Goal: Obtain resource: Obtain resource

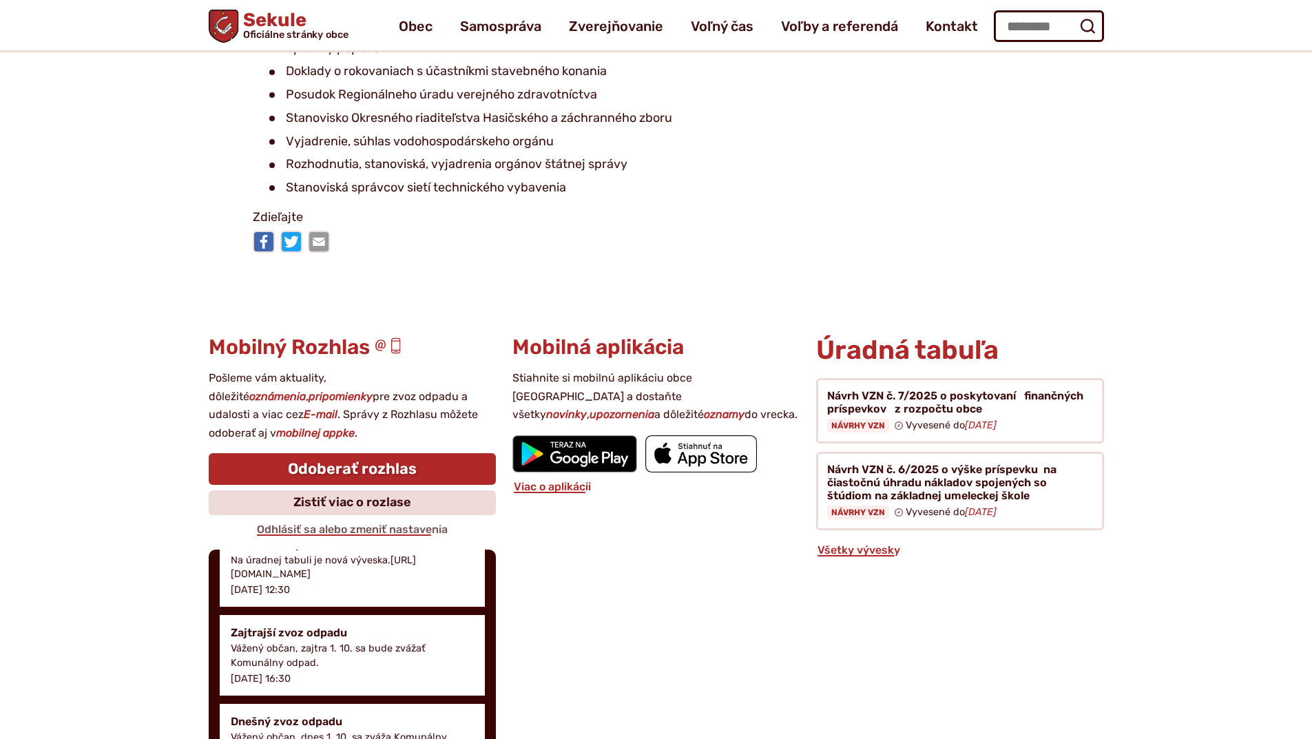
scroll to position [1987, 0]
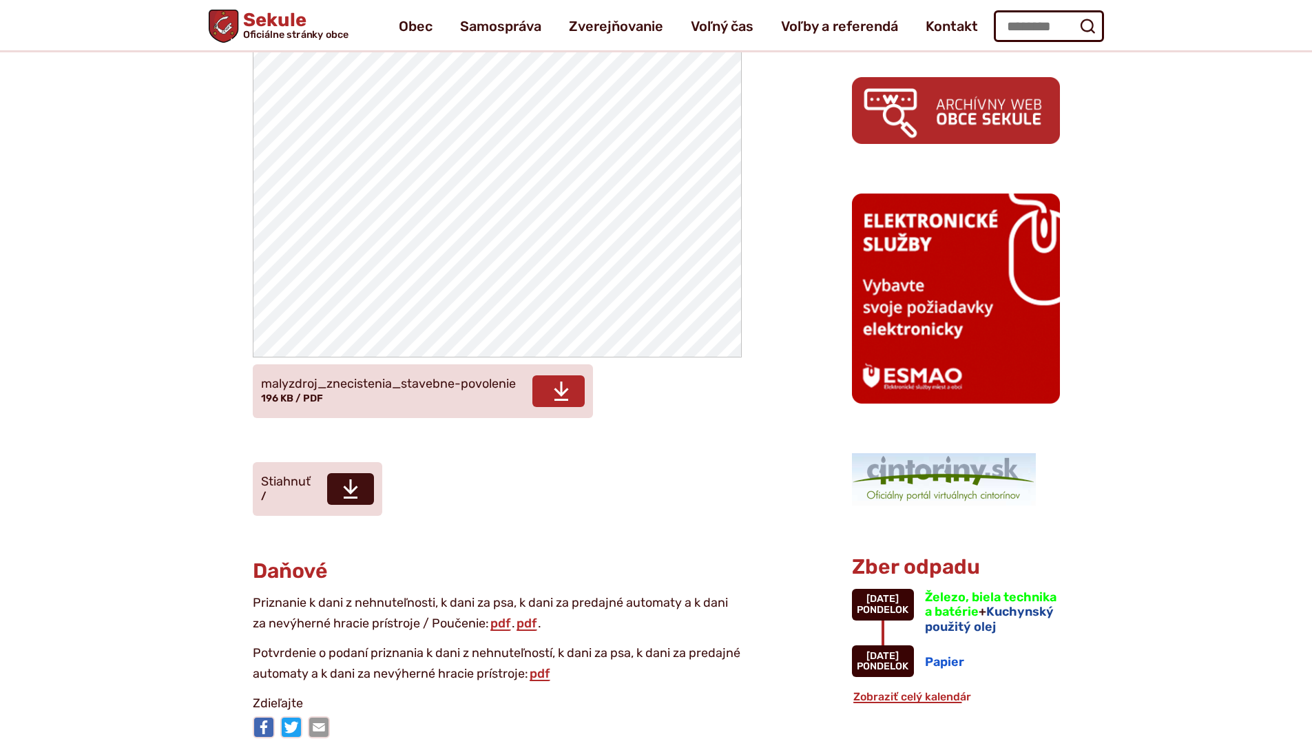
scroll to position [689, 0]
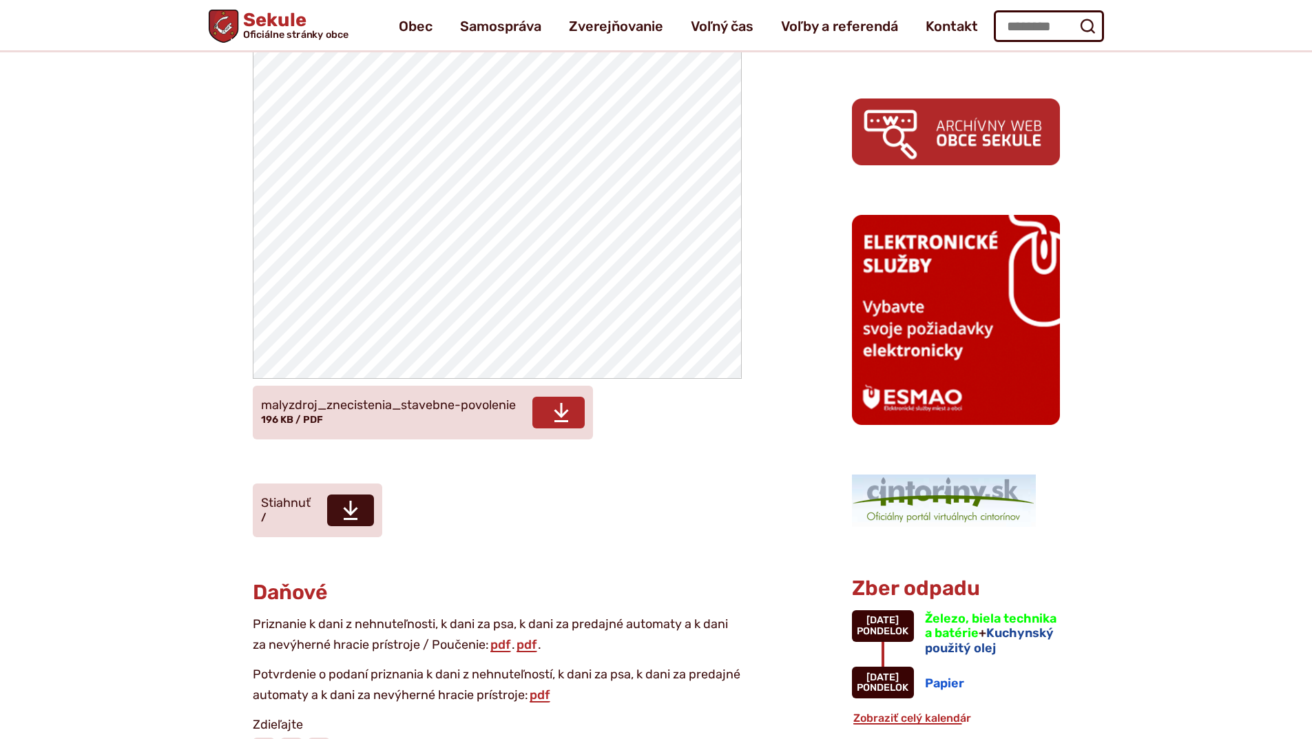
click at [552, 416] on span "Stiahnuť" at bounding box center [558, 413] width 52 height 32
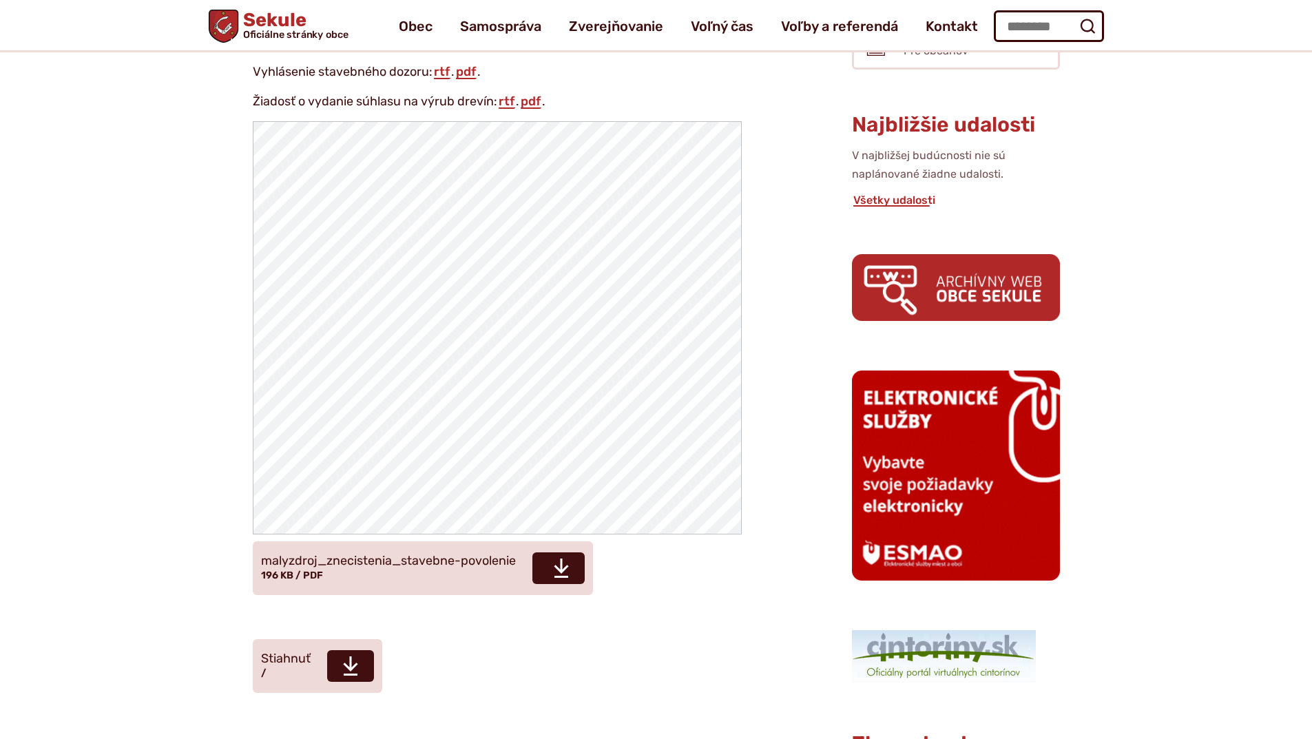
scroll to position [207, 0]
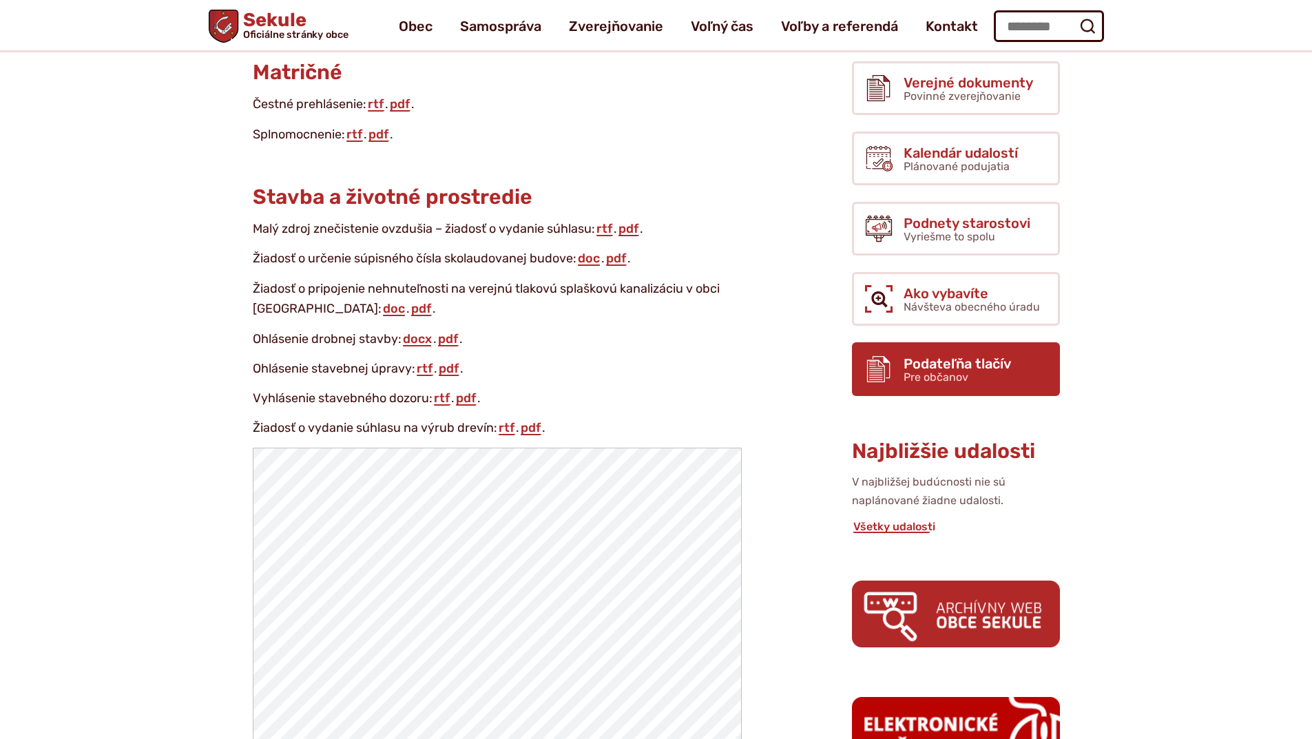
click at [948, 375] on span "Pre občanov" at bounding box center [936, 377] width 65 height 13
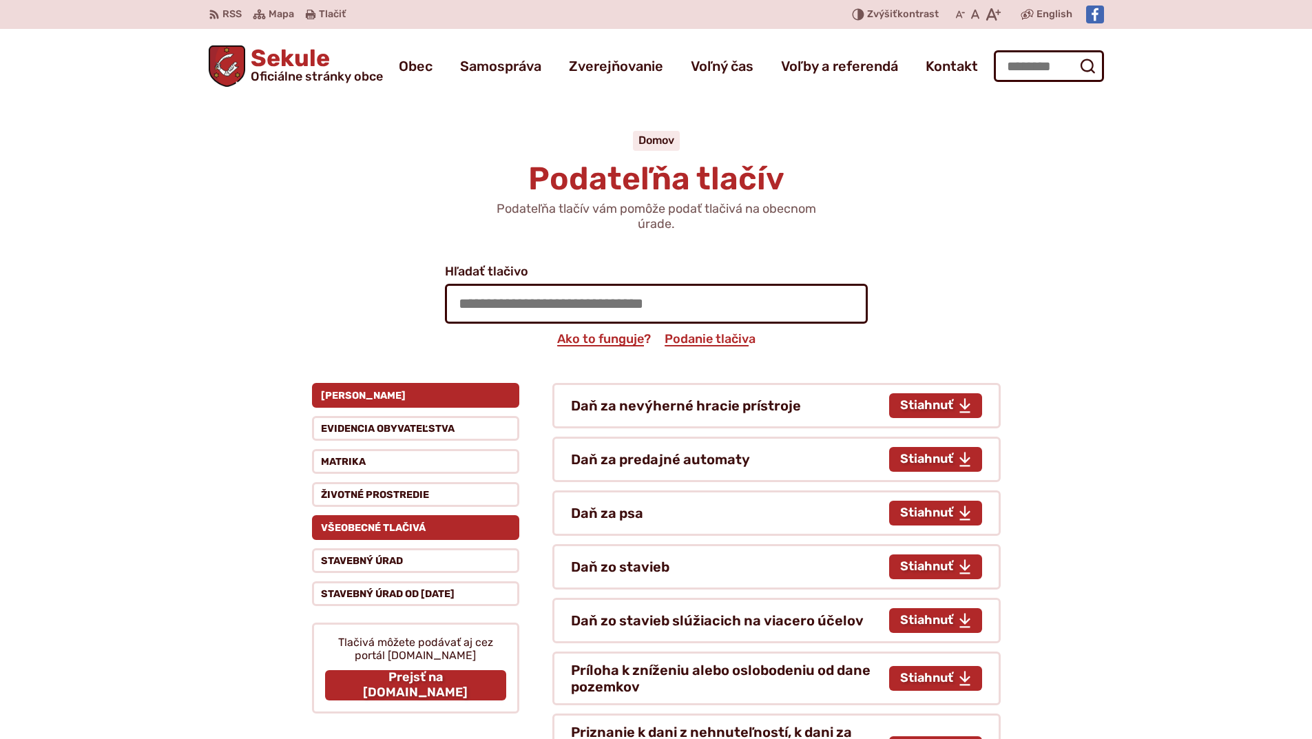
click at [398, 528] on button "Všeobecné tlačivá" at bounding box center [415, 527] width 207 height 25
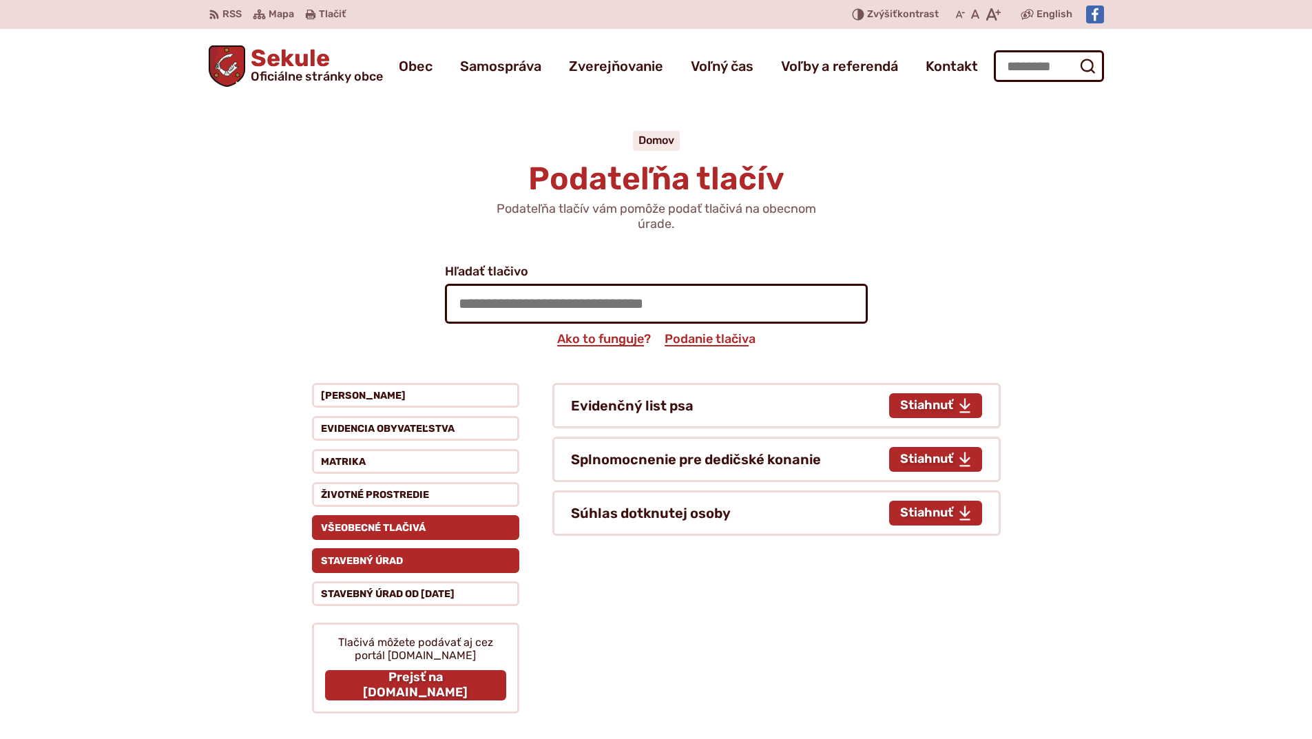
click at [408, 559] on button "Stavebný úrad" at bounding box center [415, 560] width 207 height 25
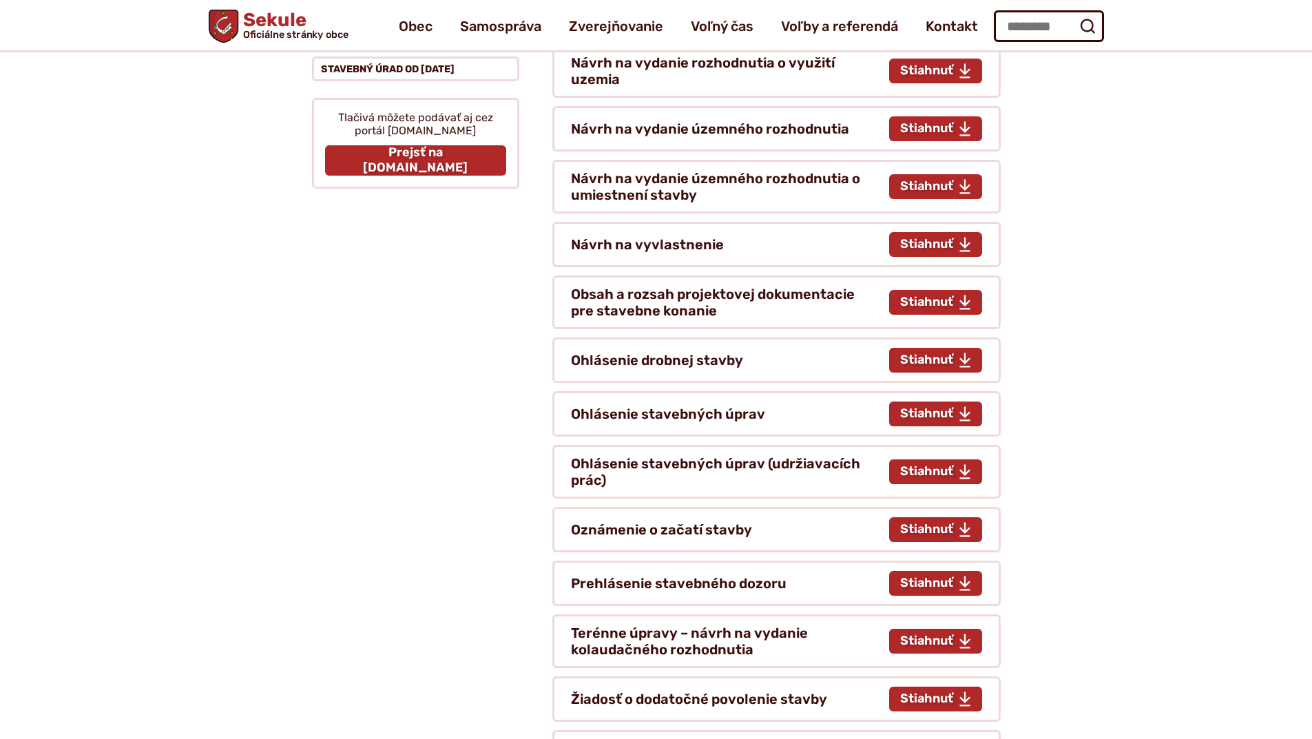
scroll to position [69, 0]
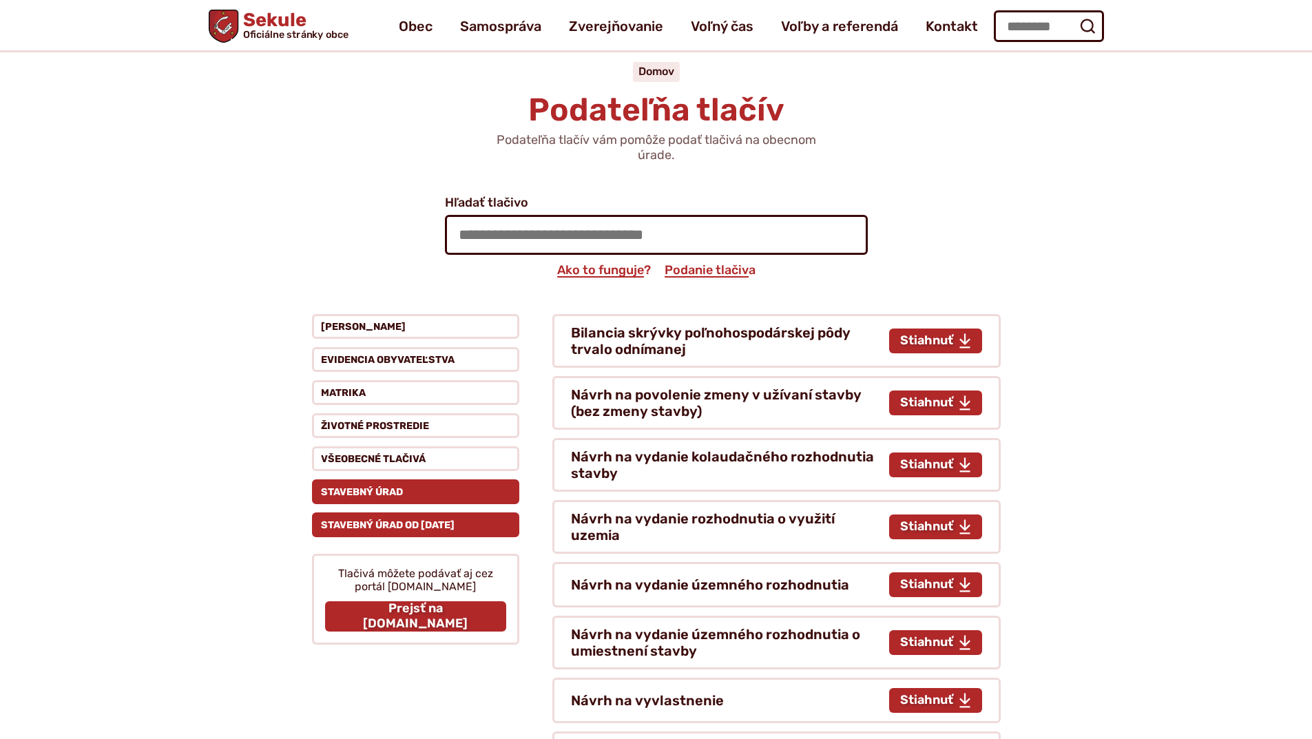
click at [373, 525] on button "Stavebný úrad od [DATE]" at bounding box center [415, 524] width 207 height 25
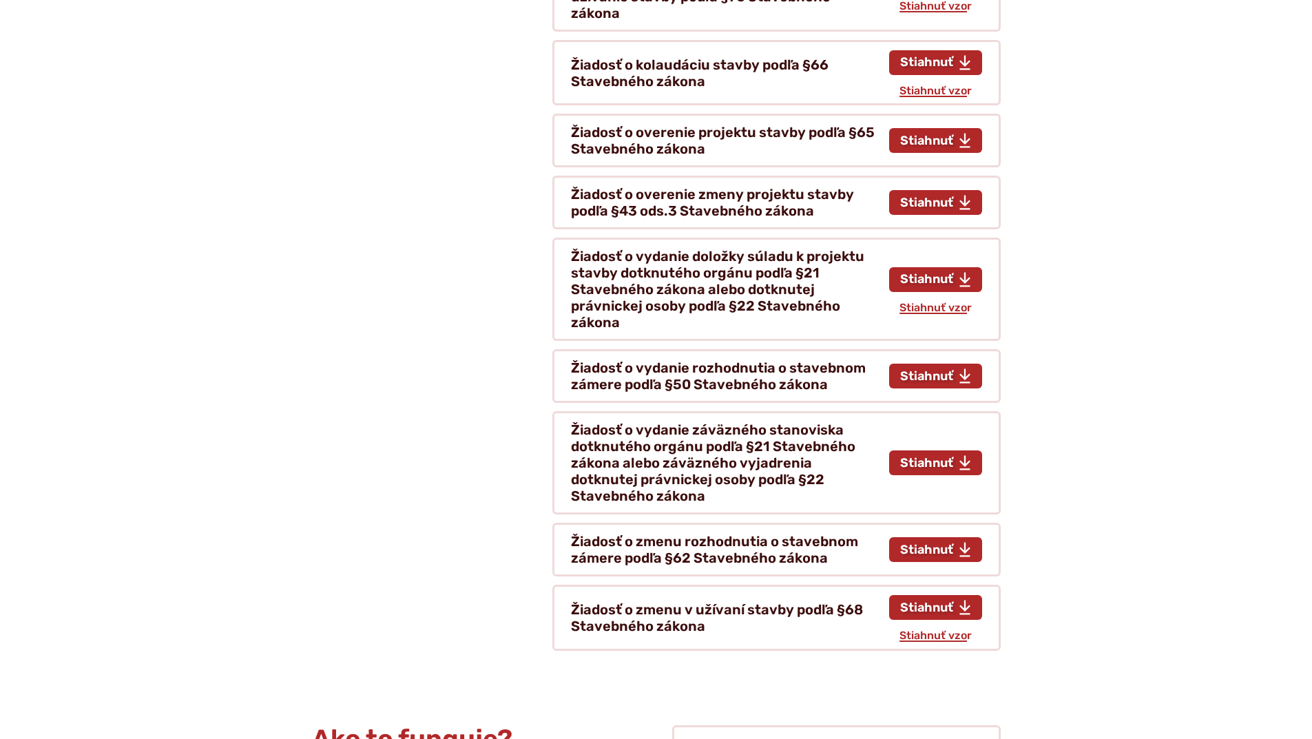
scroll to position [1102, 0]
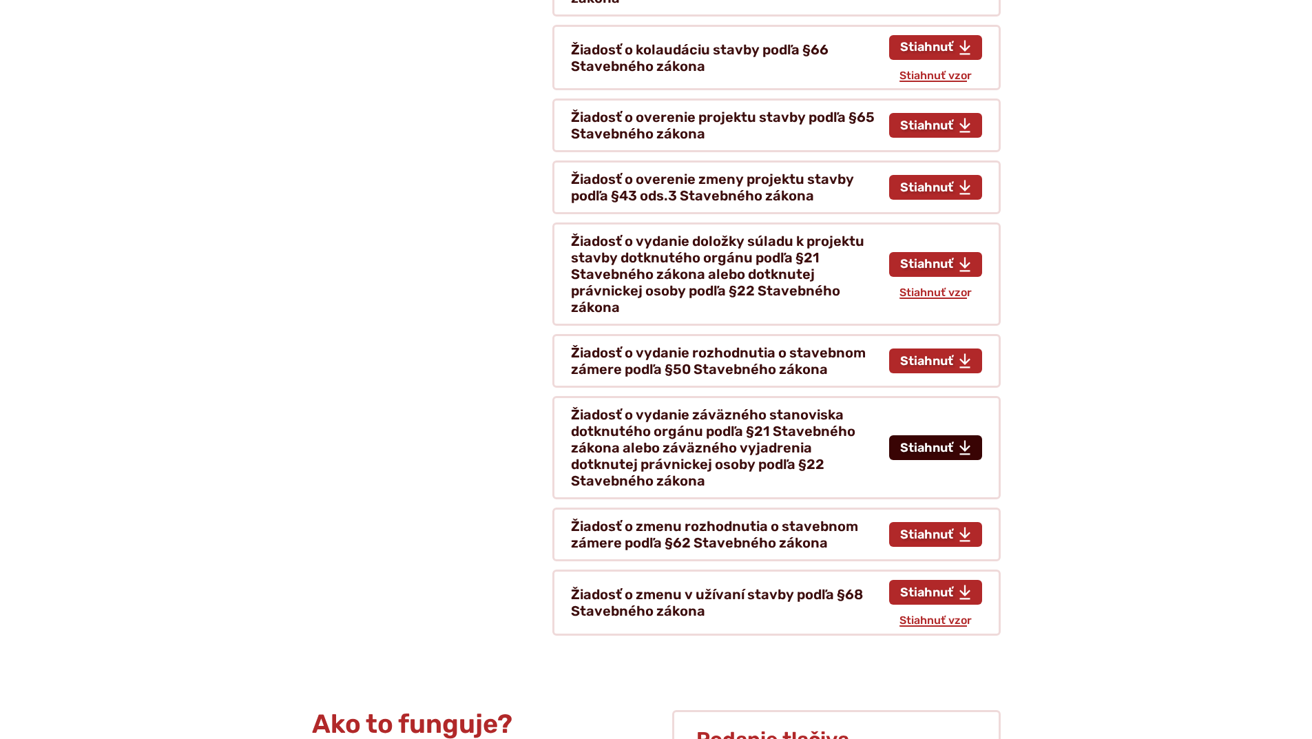
click at [921, 441] on span "Stiahnuť tlačivo Žiadosť o vydanie záväzného stanoviska dotknutého orgánu podľa…" at bounding box center [926, 448] width 53 height 15
type input "**********"
